Goal: Task Accomplishment & Management: Use online tool/utility

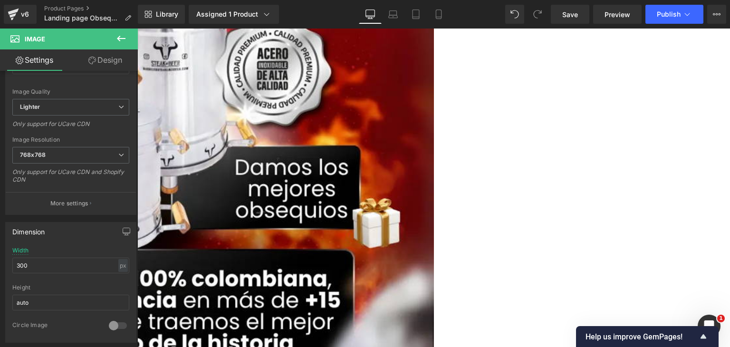
scroll to position [1378, 0]
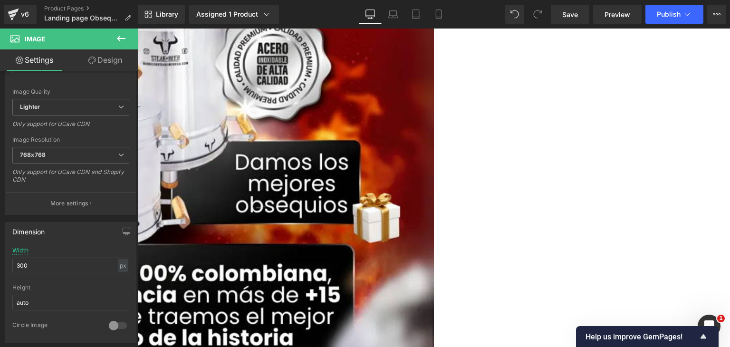
click at [120, 39] on icon at bounding box center [120, 38] width 11 height 11
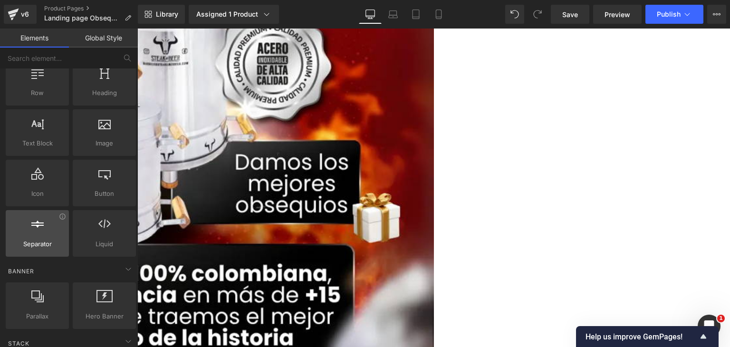
scroll to position [143, 0]
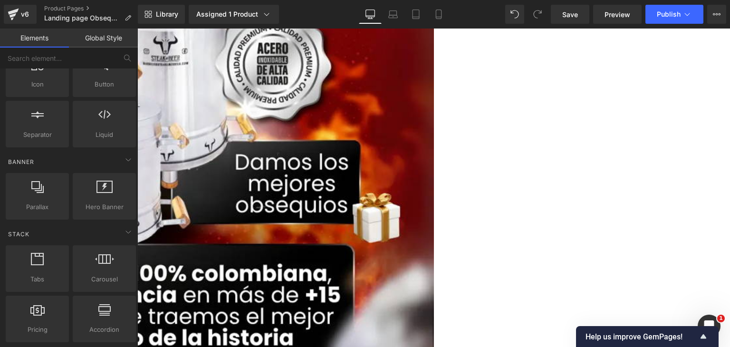
drag, startPoint x: 225, startPoint y: 300, endPoint x: 378, endPoint y: 118, distance: 237.3
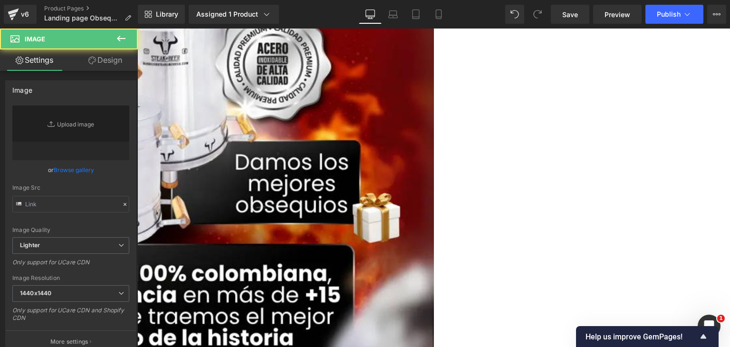
click at [123, 36] on icon at bounding box center [120, 38] width 11 height 11
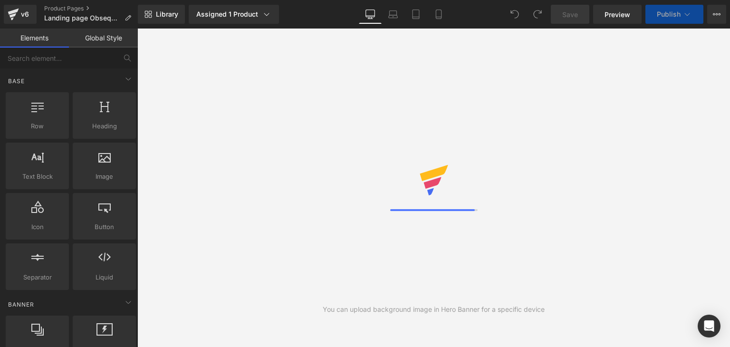
click at [115, 35] on link "Global Style" at bounding box center [103, 38] width 69 height 19
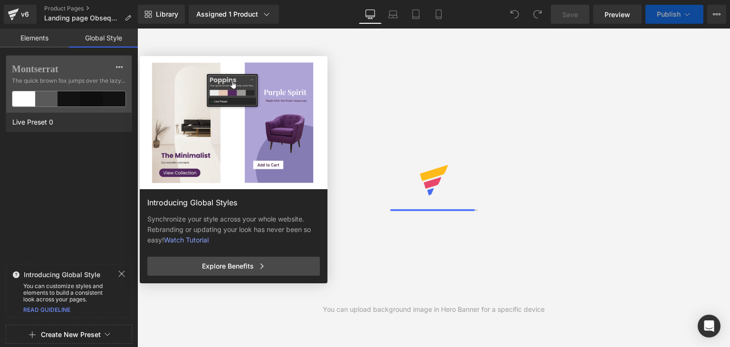
click at [59, 37] on link "Elements" at bounding box center [34, 38] width 69 height 19
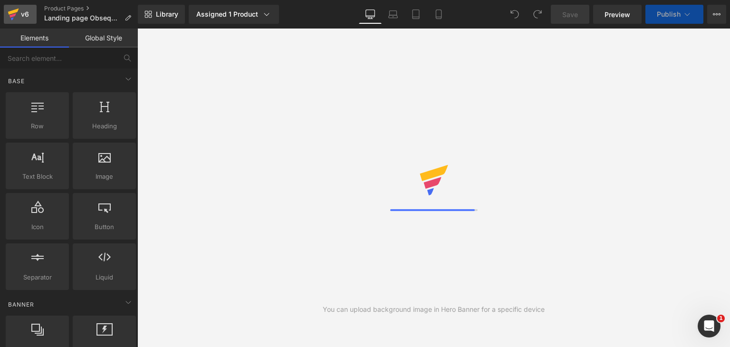
click at [13, 11] on icon at bounding box center [13, 12] width 11 height 6
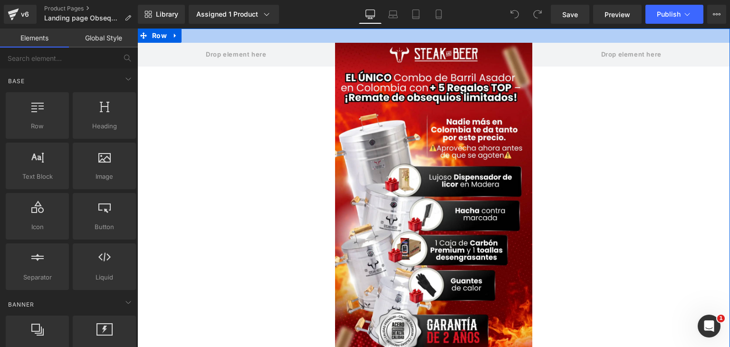
click at [471, 39] on div at bounding box center [433, 36] width 592 height 14
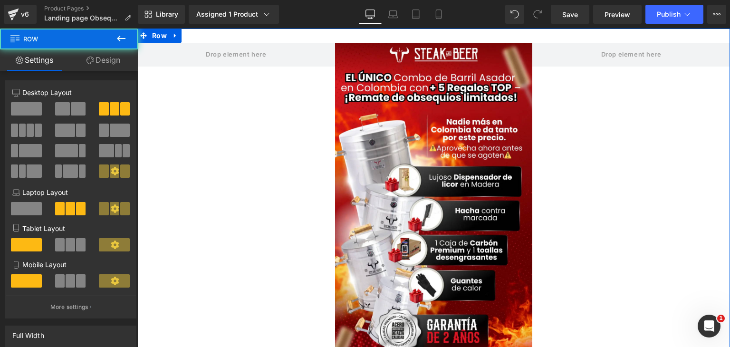
click at [97, 64] on link "Design" at bounding box center [103, 59] width 69 height 21
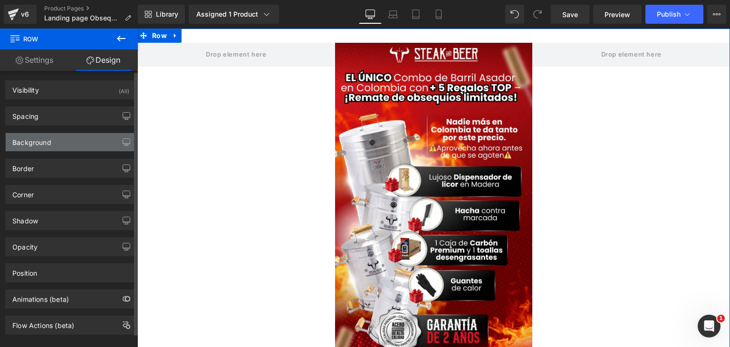
click at [44, 144] on div "Background" at bounding box center [31, 139] width 39 height 13
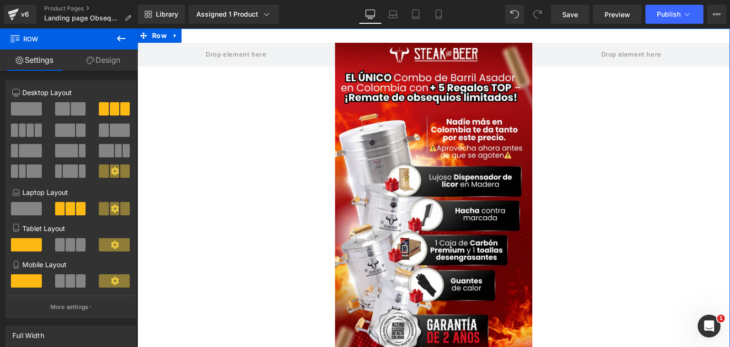
click at [114, 64] on link "Design" at bounding box center [103, 59] width 69 height 21
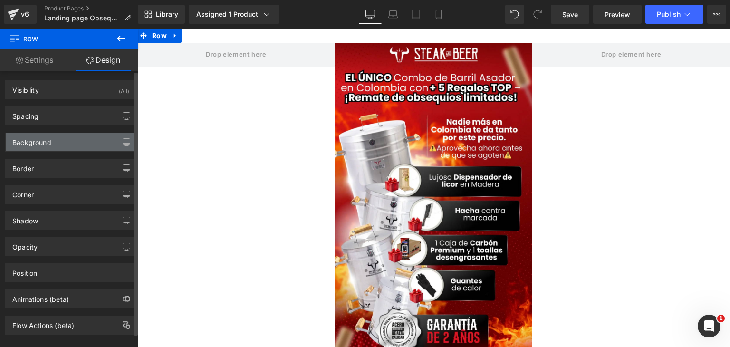
click at [54, 147] on div "Background" at bounding box center [71, 142] width 130 height 18
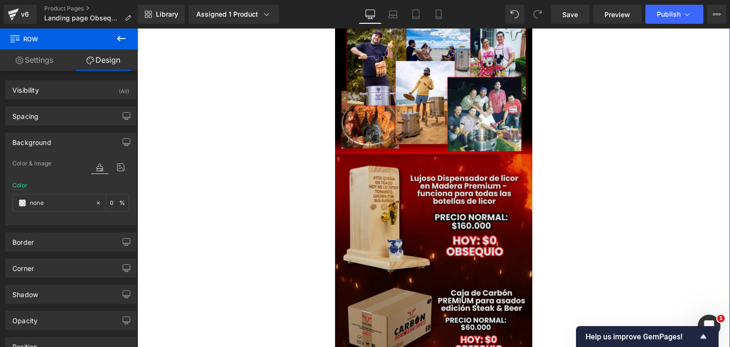
scroll to position [855, 0]
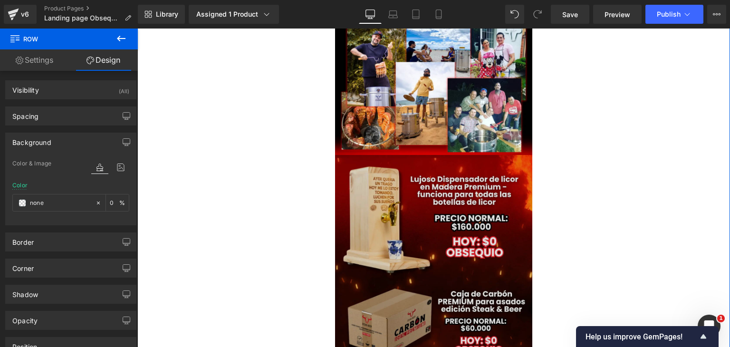
click at [428, 174] on img at bounding box center [434, 312] width 198 height 314
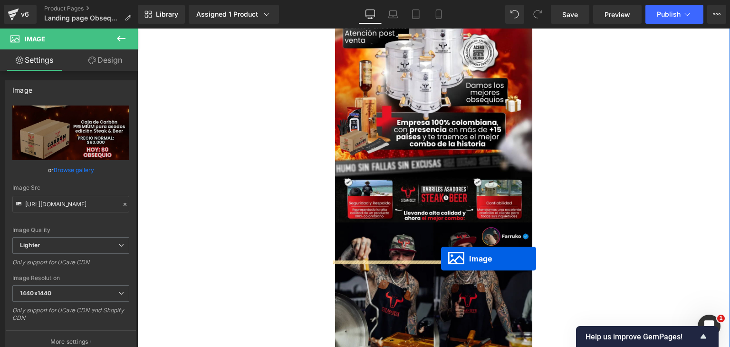
scroll to position [475, 0]
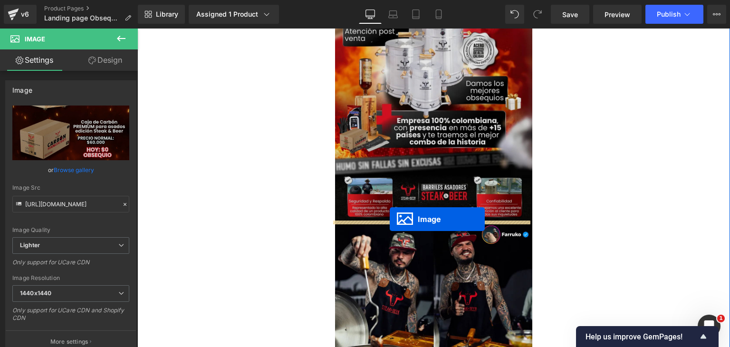
drag, startPoint x: 414, startPoint y: 310, endPoint x: 390, endPoint y: 219, distance: 94.5
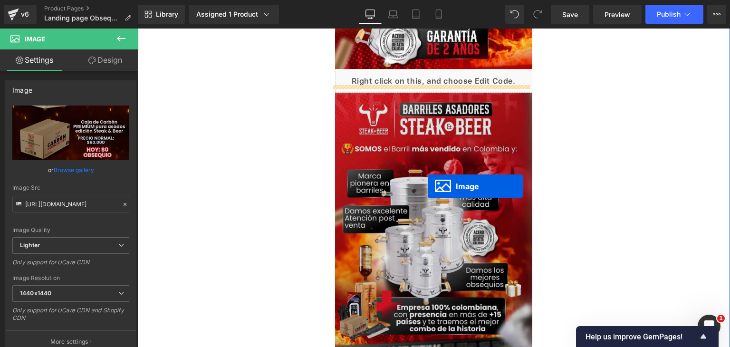
scroll to position [285, 0]
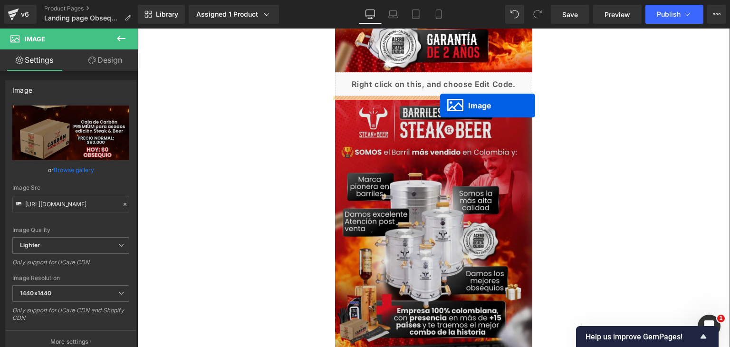
drag, startPoint x: 412, startPoint y: 236, endPoint x: 440, endPoint y: 105, distance: 133.5
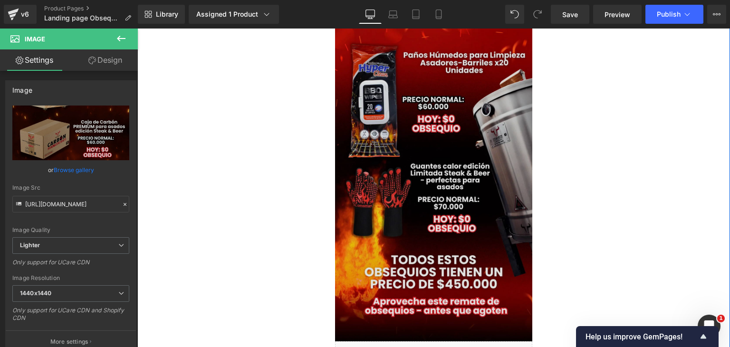
scroll to position [1283, 0]
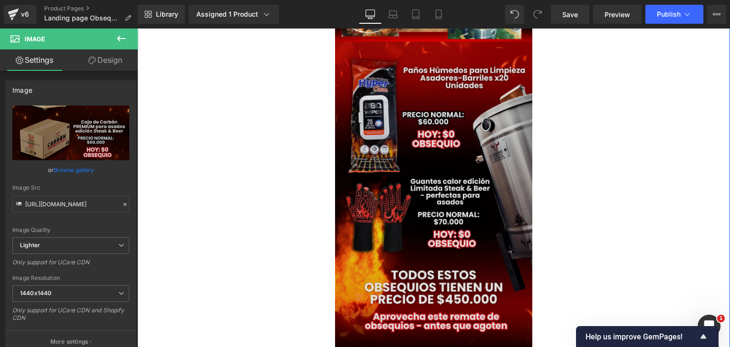
click at [378, 164] on img at bounding box center [434, 199] width 198 height 314
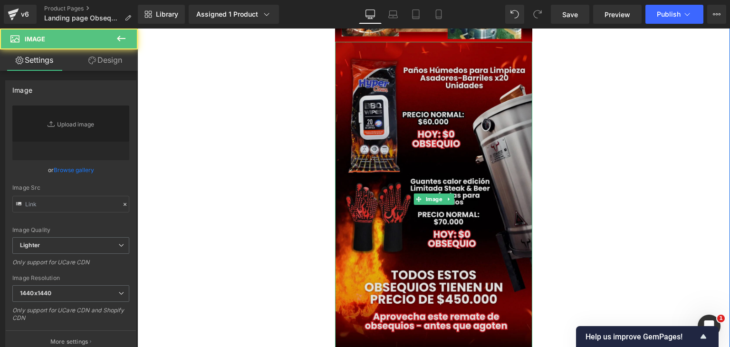
type input "[URL][DOMAIN_NAME]"
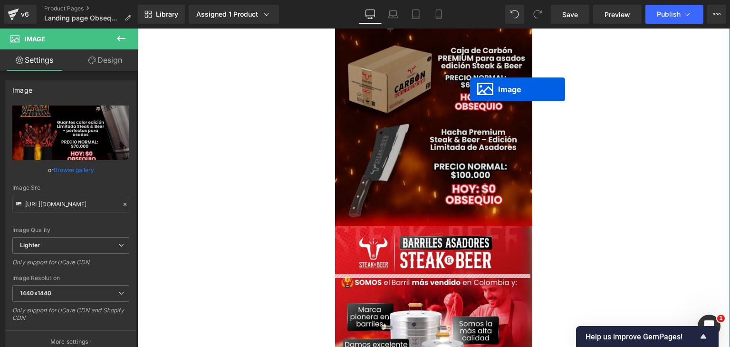
scroll to position [475, 0]
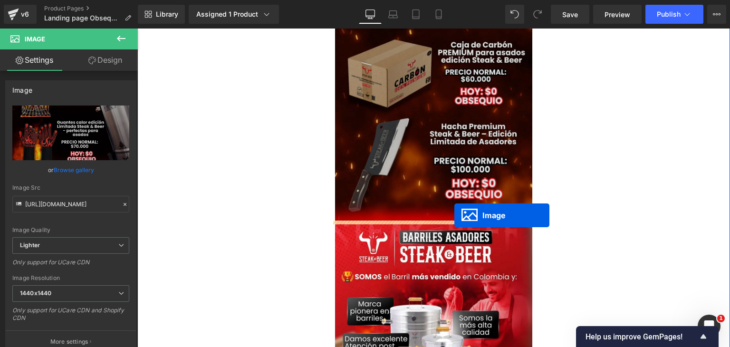
drag, startPoint x: 415, startPoint y: 198, endPoint x: 454, endPoint y: 216, distance: 43.2
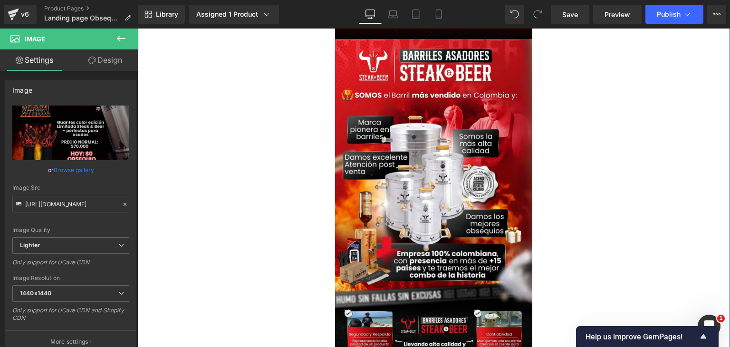
scroll to position [950, 0]
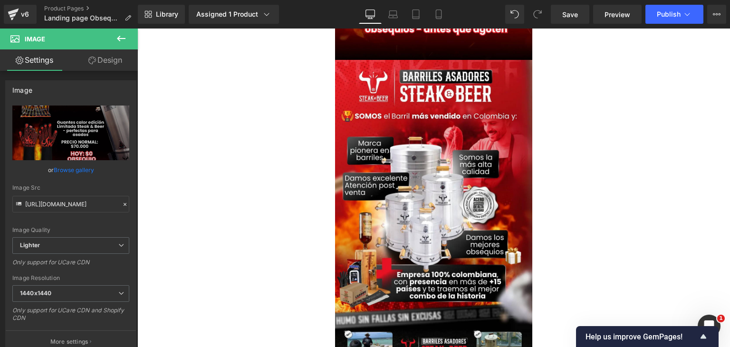
click at [115, 43] on button at bounding box center [121, 39] width 33 height 21
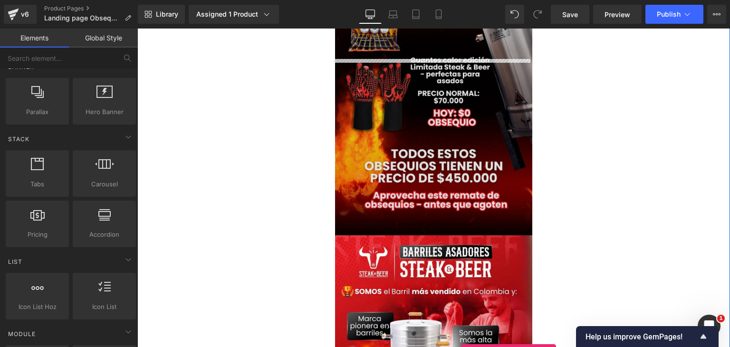
scroll to position [779, 0]
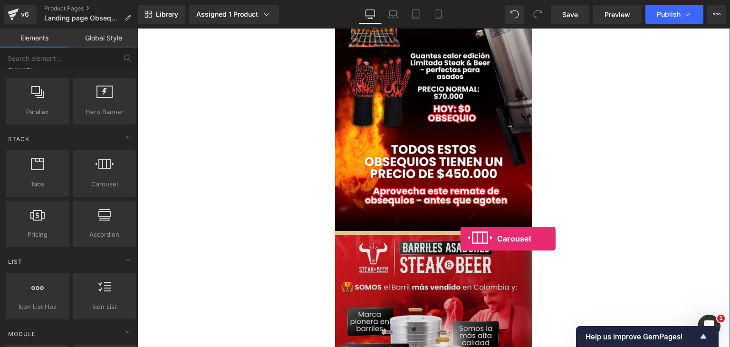
drag, startPoint x: 243, startPoint y: 191, endPoint x: 460, endPoint y: 238, distance: 222.6
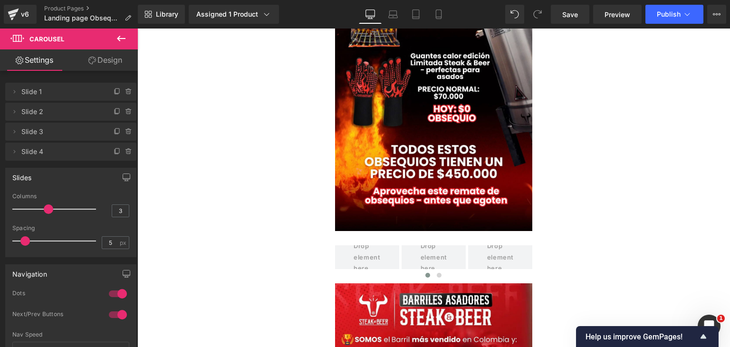
click at [118, 41] on icon at bounding box center [120, 38] width 11 height 11
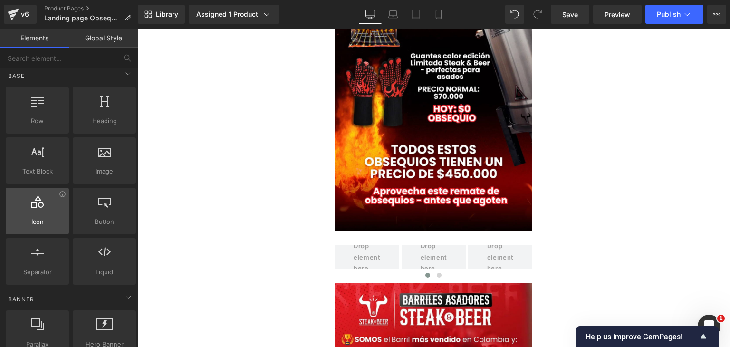
scroll to position [0, 0]
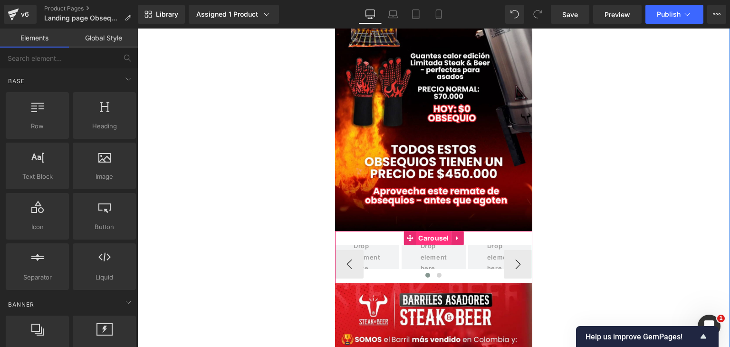
click at [431, 236] on span "Carousel" at bounding box center [433, 238] width 35 height 14
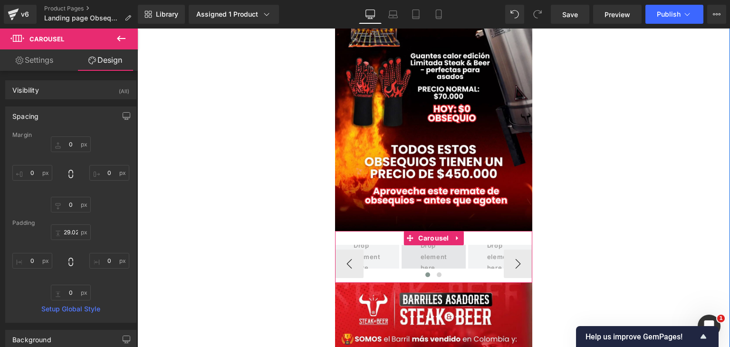
click at [427, 251] on span at bounding box center [433, 257] width 33 height 38
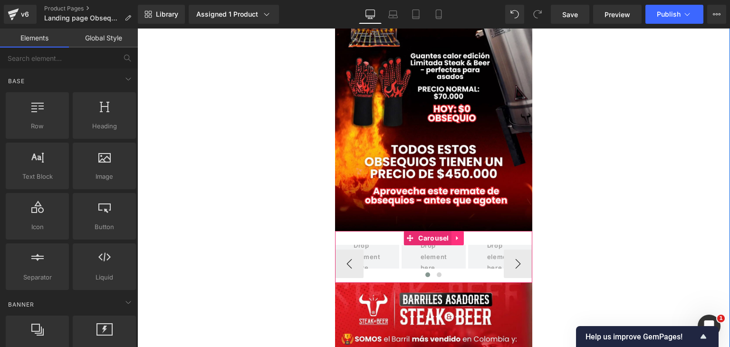
click at [456, 238] on icon at bounding box center [457, 238] width 2 height 4
click at [457, 241] on link at bounding box center [463, 238] width 12 height 14
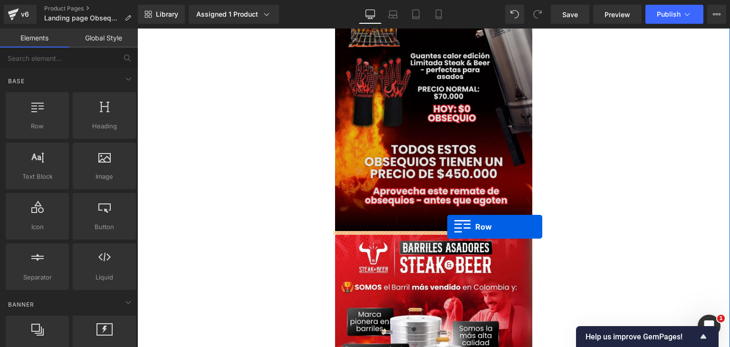
drag, startPoint x: 170, startPoint y: 151, endPoint x: 447, endPoint y: 227, distance: 287.5
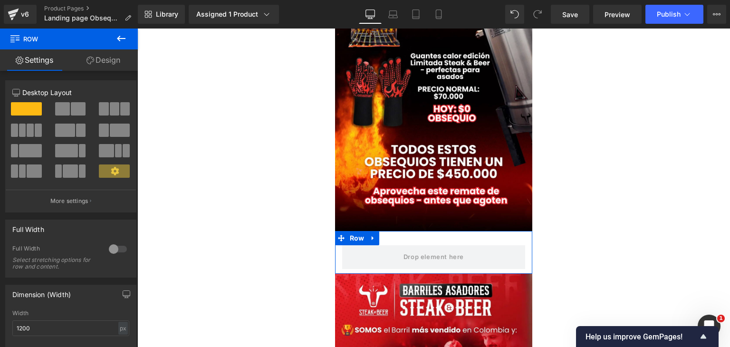
click at [73, 106] on span at bounding box center [78, 108] width 15 height 13
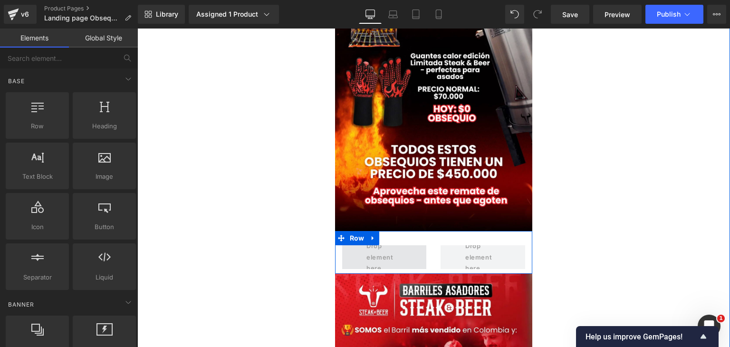
click at [372, 261] on span at bounding box center [384, 257] width 42 height 38
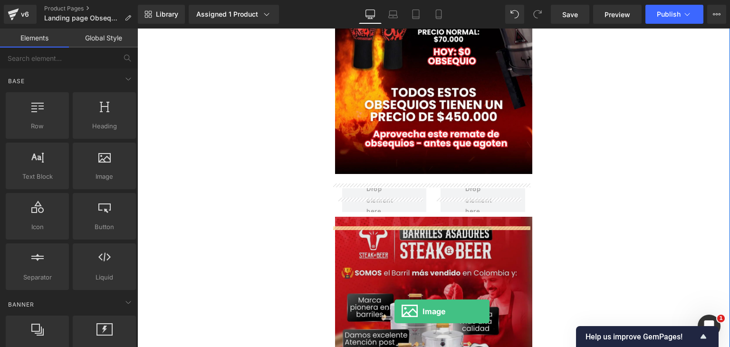
scroll to position [855, 0]
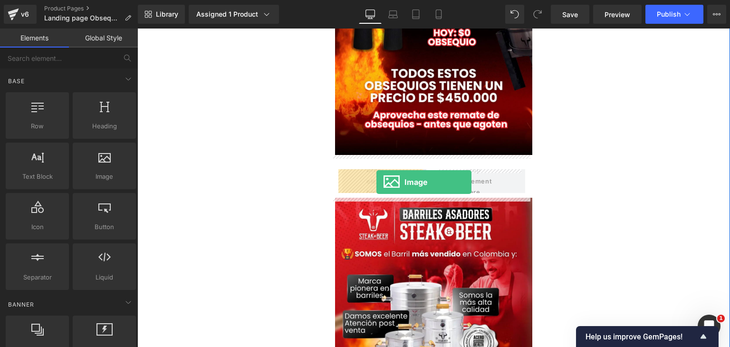
drag, startPoint x: 243, startPoint y: 202, endPoint x: 376, endPoint y: 182, distance: 134.5
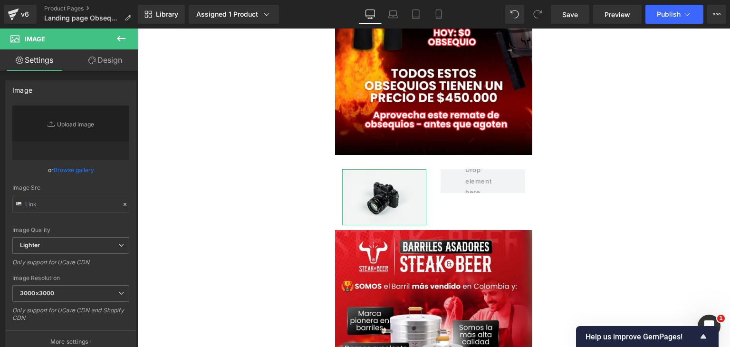
type input "//d1um8515vdn9kb.cloudfront.net/images/parallax.jpg"
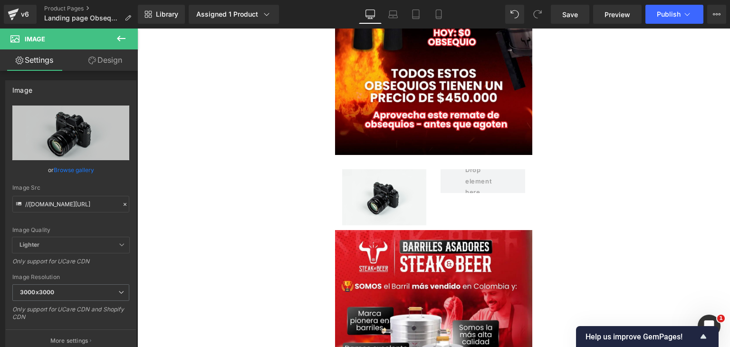
click at [115, 37] on icon at bounding box center [120, 38] width 11 height 11
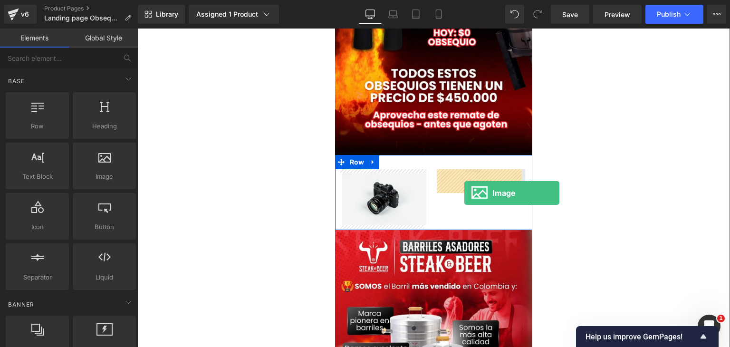
drag, startPoint x: 234, startPoint y: 204, endPoint x: 464, endPoint y: 192, distance: 230.2
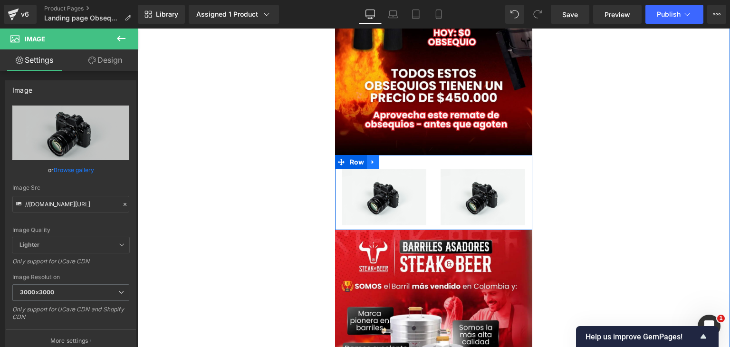
click at [367, 156] on link at bounding box center [373, 162] width 12 height 14
click at [382, 166] on link at bounding box center [385, 162] width 12 height 14
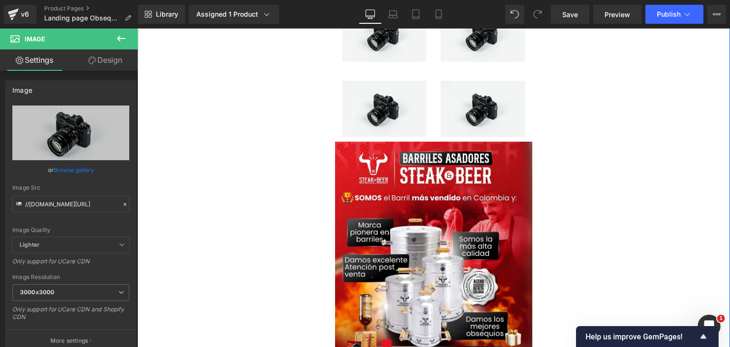
click at [585, 151] on div "Image Liquid Image Image Image Image Row Image Image Row Image Image Liquid Ima…" at bounding box center [433, 132] width 592 height 2245
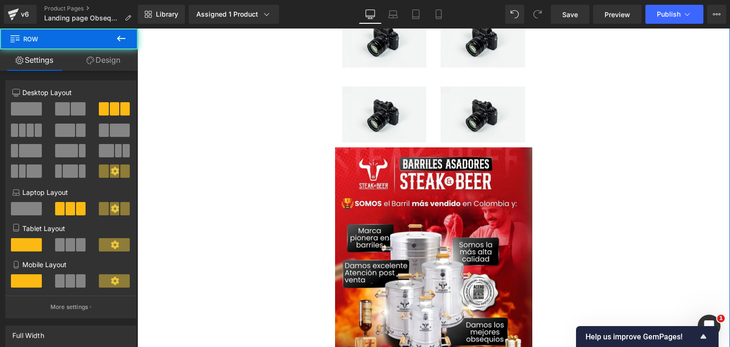
scroll to position [876, 0]
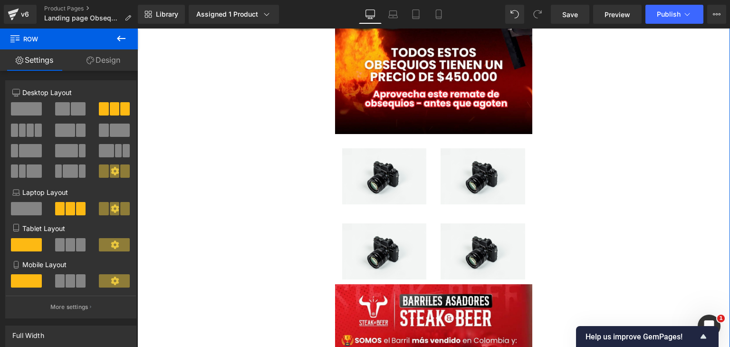
click at [102, 59] on link "Design" at bounding box center [103, 59] width 69 height 21
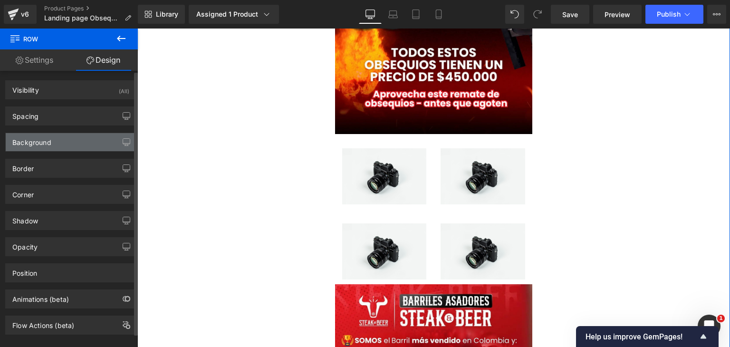
type input "0"
type input "30"
type input "0"
type input "10"
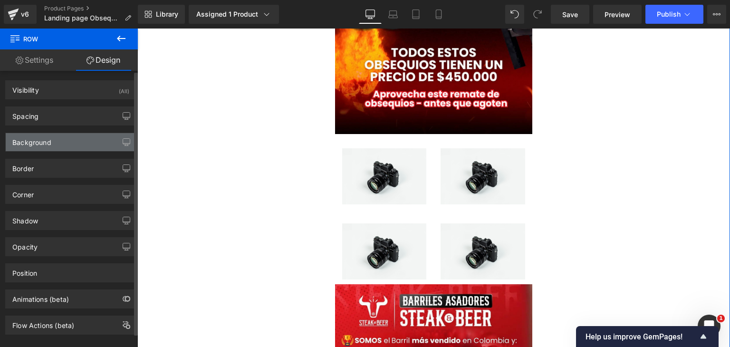
type input "0"
type input "none"
type input "0"
click at [64, 142] on div "Background" at bounding box center [71, 142] width 130 height 18
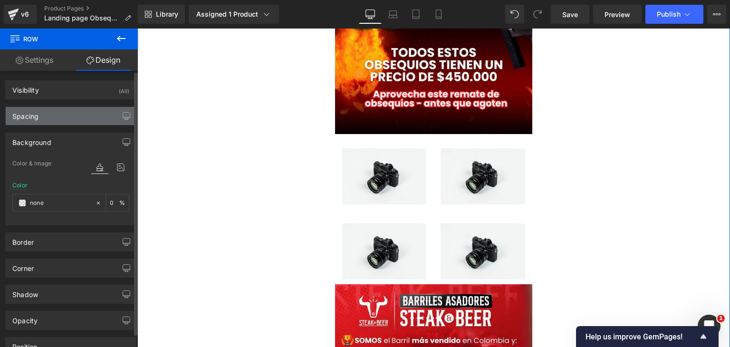
click at [58, 124] on div "Spacing" at bounding box center [71, 116] width 130 height 18
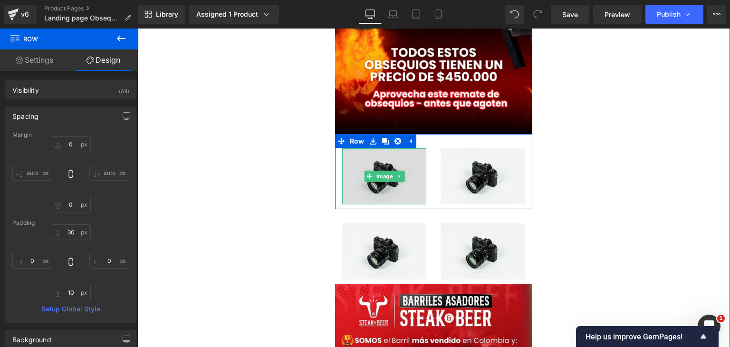
click at [378, 177] on span "Image" at bounding box center [384, 176] width 20 height 11
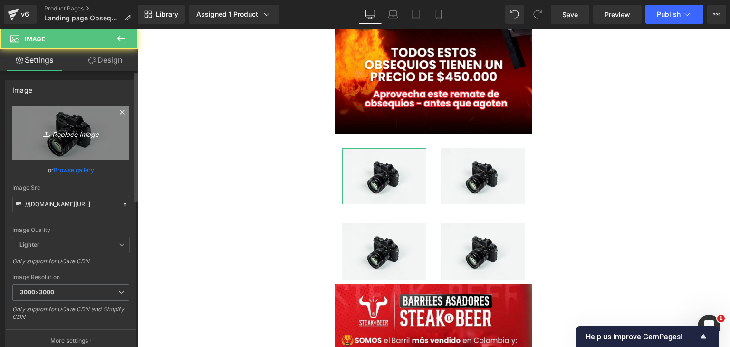
click at [37, 129] on icon "Replace Image" at bounding box center [71, 133] width 76 height 12
